Goal: Navigation & Orientation: Find specific page/section

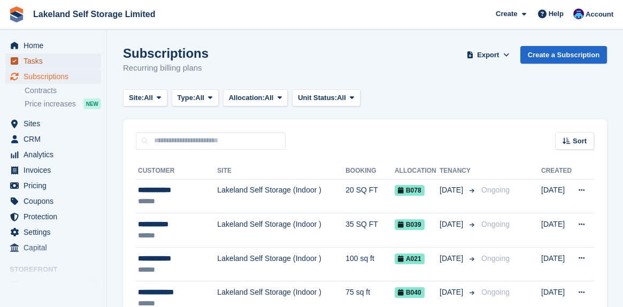
click at [47, 58] on span "Tasks" at bounding box center [56, 61] width 64 height 15
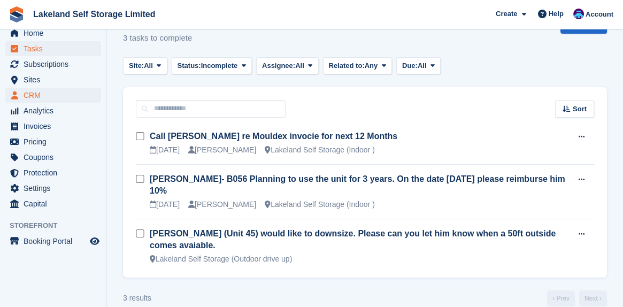
scroll to position [44, 0]
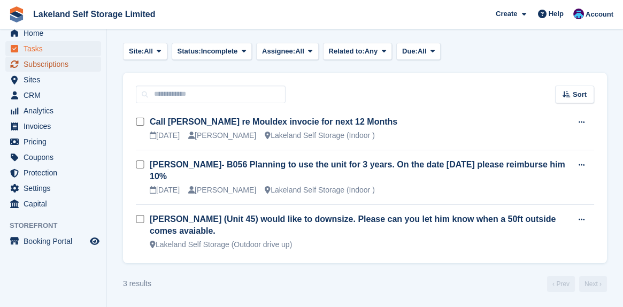
click at [41, 66] on span "Subscriptions" at bounding box center [56, 64] width 64 height 15
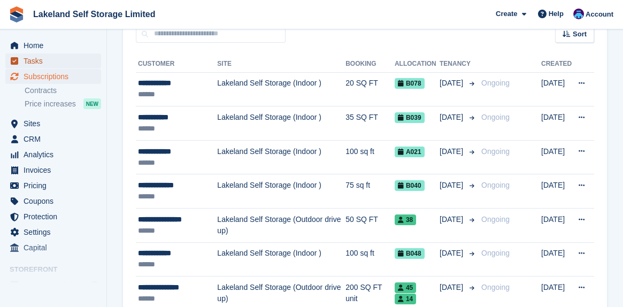
click at [42, 61] on span "Tasks" at bounding box center [56, 61] width 64 height 15
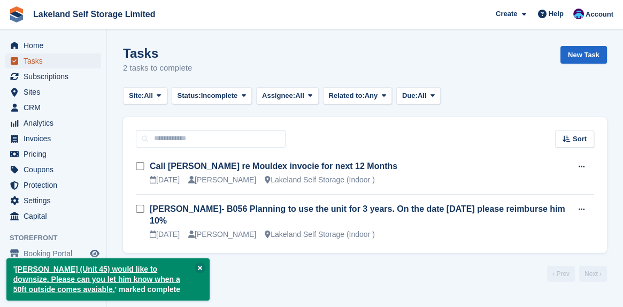
click at [39, 63] on span "Tasks" at bounding box center [56, 61] width 64 height 15
